Goal: Information Seeking & Learning: Understand process/instructions

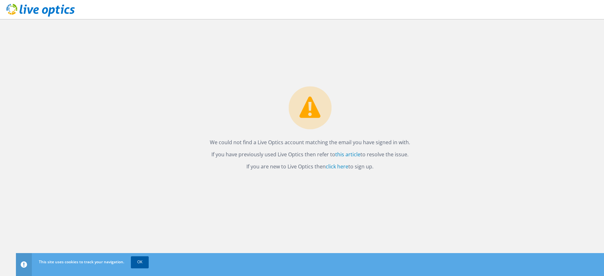
click at [137, 262] on link "OK" at bounding box center [140, 261] width 18 height 11
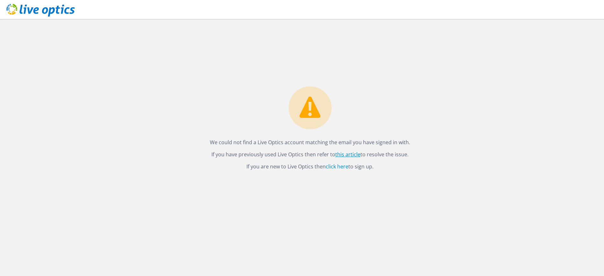
click at [350, 152] on link "this article" at bounding box center [347, 154] width 25 height 7
